Goal: Browse casually

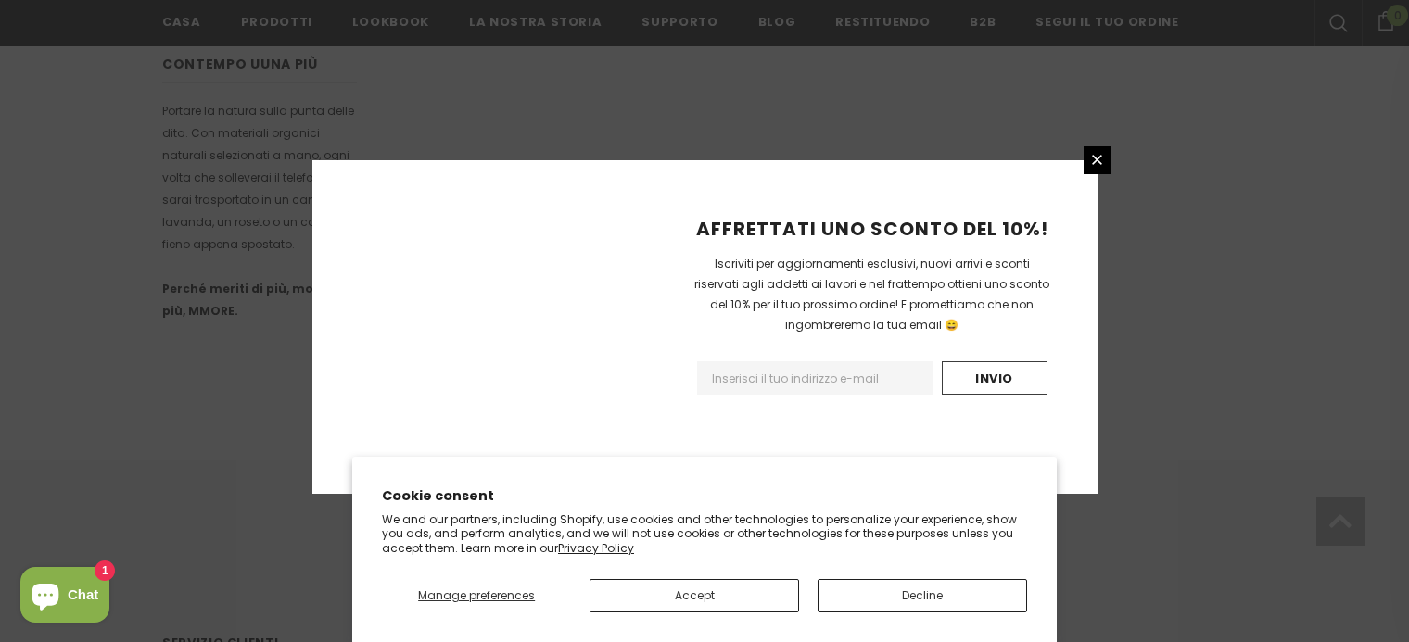
scroll to position [1258, 0]
